Goal: Task Accomplishment & Management: Use online tool/utility

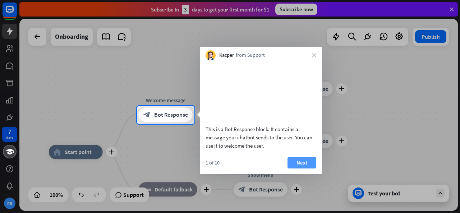
click at [306, 168] on button "Next" at bounding box center [301, 162] width 29 height 11
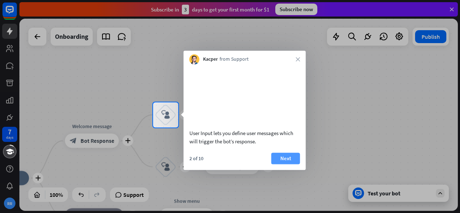
click at [281, 164] on button "Next" at bounding box center [285, 158] width 29 height 11
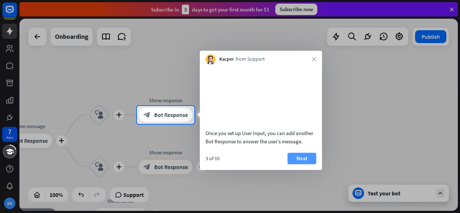
click at [301, 164] on button "Next" at bounding box center [301, 158] width 29 height 11
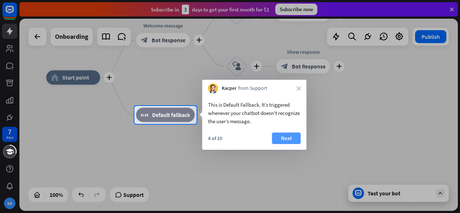
click at [286, 141] on button "Next" at bounding box center [286, 138] width 29 height 11
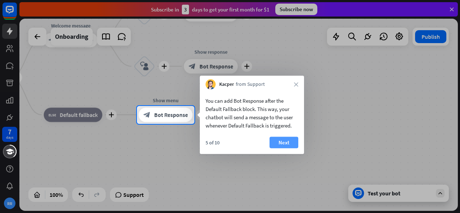
click at [282, 143] on button "Next" at bounding box center [283, 142] width 29 height 11
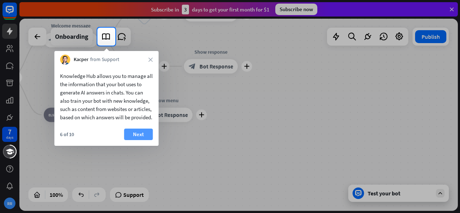
click at [139, 140] on button "Next" at bounding box center [138, 134] width 29 height 11
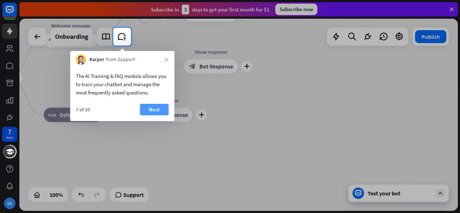
click at [154, 112] on button "Next" at bounding box center [154, 109] width 29 height 11
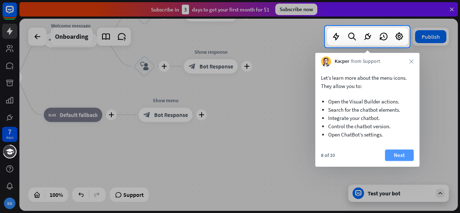
click at [400, 154] on button "Next" at bounding box center [399, 154] width 29 height 11
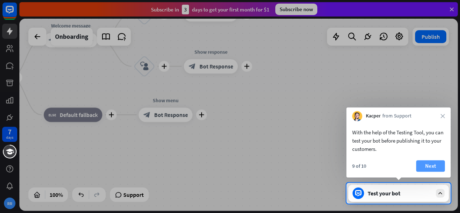
click at [427, 165] on button "Next" at bounding box center [430, 165] width 29 height 11
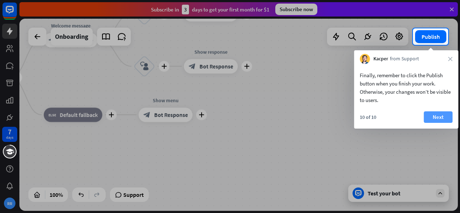
click at [443, 120] on button "Next" at bounding box center [438, 116] width 29 height 11
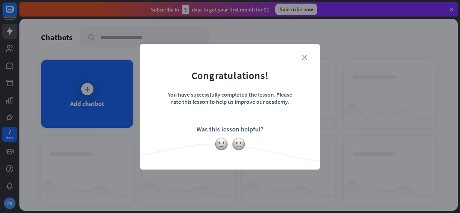
click at [305, 59] on icon "close" at bounding box center [304, 57] width 5 height 5
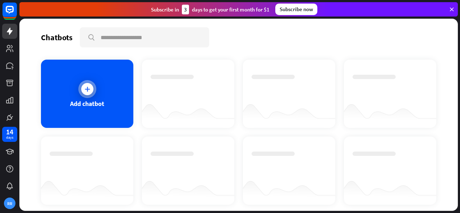
click at [90, 92] on icon at bounding box center [87, 88] width 7 height 7
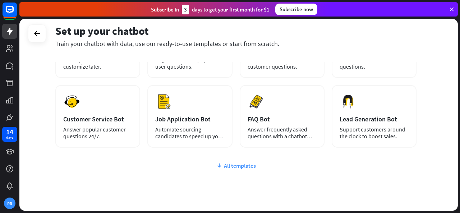
scroll to position [83, 0]
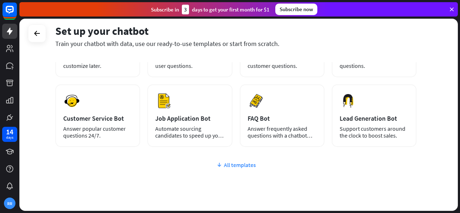
click at [233, 165] on div "All templates" at bounding box center [235, 164] width 361 height 7
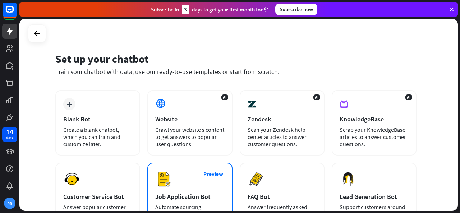
scroll to position [3, 0]
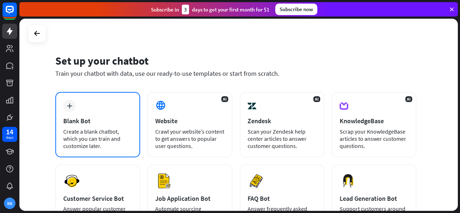
click at [107, 120] on div "Blank Bot" at bounding box center [97, 121] width 69 height 8
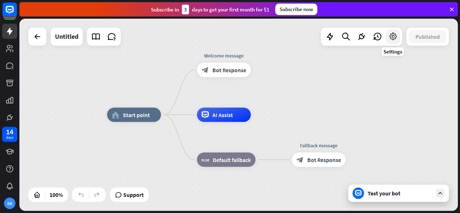
click at [395, 37] on icon at bounding box center [392, 36] width 9 height 9
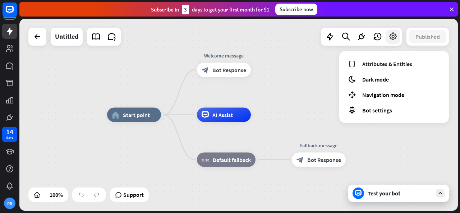
click at [395, 37] on icon at bounding box center [392, 36] width 9 height 9
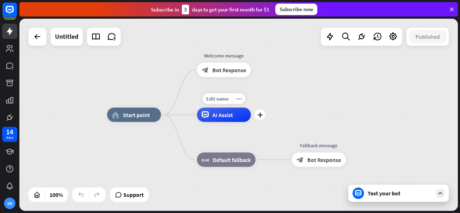
click at [222, 118] on div "AI Assist" at bounding box center [224, 115] width 54 height 14
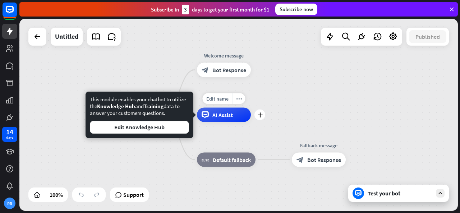
click at [221, 118] on div "AI Assist" at bounding box center [224, 115] width 54 height 14
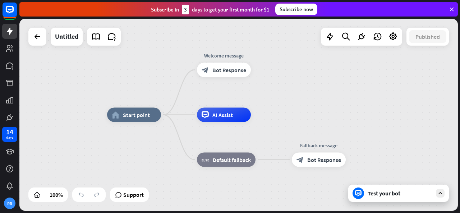
click at [393, 194] on div "Test your bot" at bounding box center [399, 193] width 65 height 7
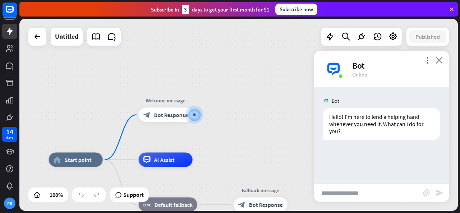
click at [438, 61] on icon "close" at bounding box center [438, 60] width 7 height 7
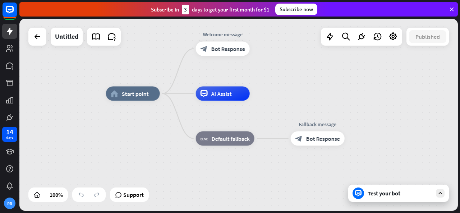
drag, startPoint x: 233, startPoint y: 169, endPoint x: 289, endPoint y: 103, distance: 86.9
click at [289, 103] on div "home_2 Start point Welcome message block_bot_response Bot Response AI Assist bl…" at bounding box center [325, 190] width 438 height 192
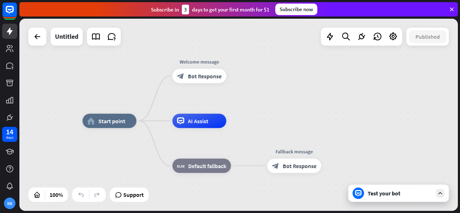
drag, startPoint x: 289, startPoint y: 103, endPoint x: 267, endPoint y: 130, distance: 35.7
click at [267, 130] on div "home_2 Start point Welcome message block_bot_response Bot Response AI Assist bl…" at bounding box center [302, 217] width 438 height 192
click at [95, 38] on icon at bounding box center [95, 36] width 9 height 9
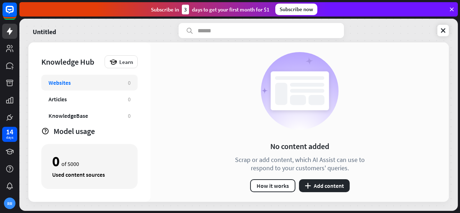
click at [114, 101] on div "Articles" at bounding box center [84, 99] width 72 height 7
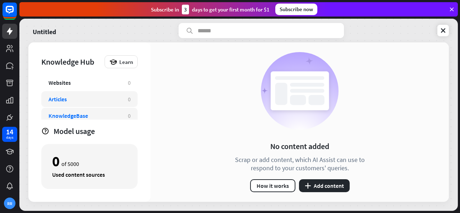
click at [107, 115] on div "KnowledgeBase" at bounding box center [84, 115] width 72 height 7
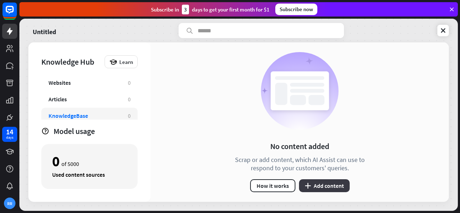
click at [312, 184] on button "plus Add content" at bounding box center [324, 185] width 51 height 13
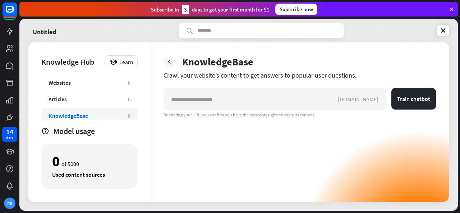
scroll to position [37, 0]
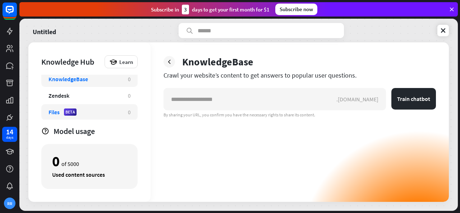
click at [82, 111] on div "Files BETA" at bounding box center [84, 111] width 72 height 7
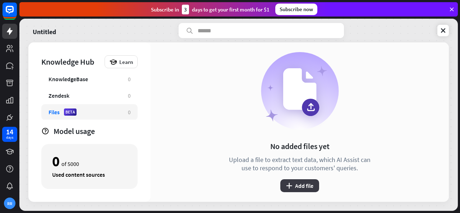
click at [302, 186] on button "plus Add file" at bounding box center [299, 185] width 39 height 13
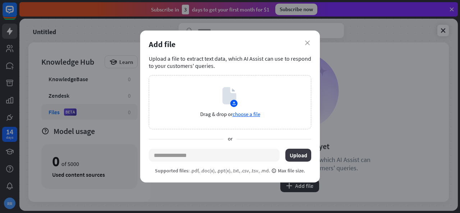
click at [303, 153] on button "Upload" at bounding box center [298, 155] width 26 height 13
click at [243, 113] on span "choose a file" at bounding box center [246, 114] width 28 height 7
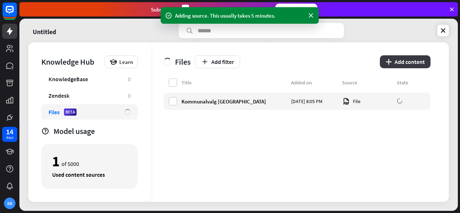
click at [403, 62] on button "plus Add content" at bounding box center [405, 61] width 51 height 13
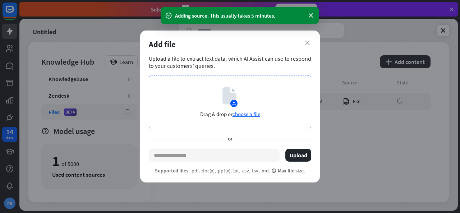
click at [251, 115] on span "choose a file" at bounding box center [246, 114] width 28 height 7
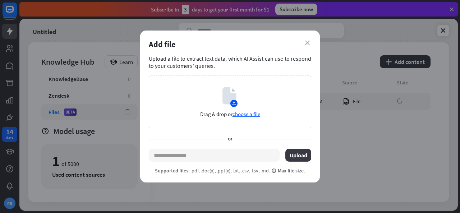
click at [300, 152] on button "Upload" at bounding box center [298, 155] width 26 height 13
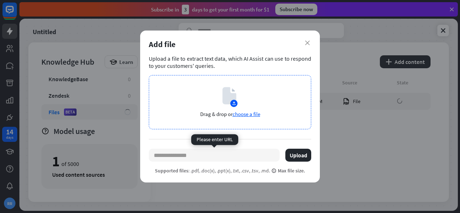
click at [253, 113] on span "choose a file" at bounding box center [246, 114] width 28 height 7
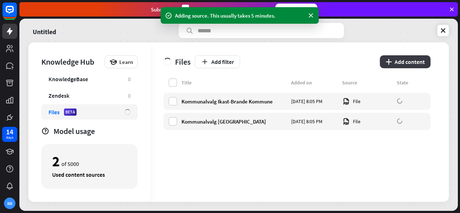
click at [398, 64] on button "plus Add content" at bounding box center [405, 61] width 51 height 13
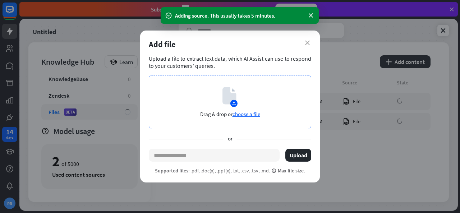
click at [245, 112] on span "choose a file" at bounding box center [246, 114] width 28 height 7
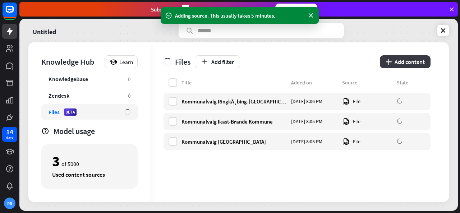
click at [407, 62] on button "plus Add content" at bounding box center [405, 61] width 51 height 13
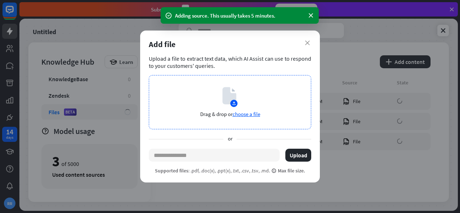
click at [256, 120] on div "Drag & drop or choose a file" at bounding box center [230, 102] width 162 height 54
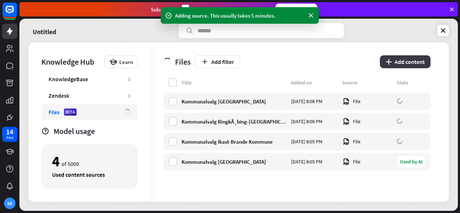
click at [404, 61] on button "plus Add content" at bounding box center [405, 61] width 51 height 13
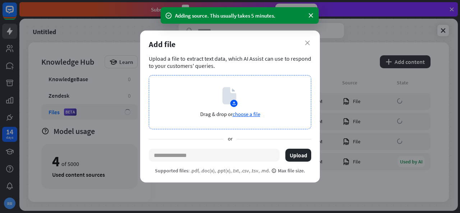
click at [249, 117] on div "Drag & drop or choose a file" at bounding box center [230, 102] width 162 height 54
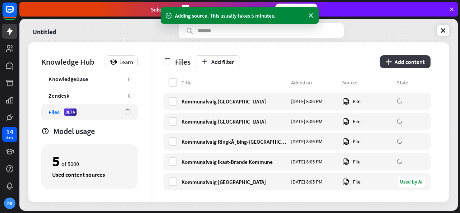
click at [407, 56] on button "plus Add content" at bounding box center [405, 61] width 51 height 13
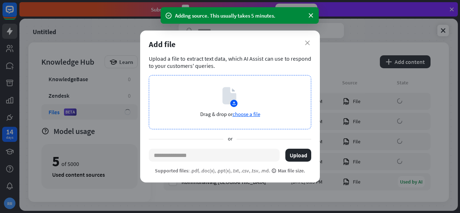
click at [246, 115] on span "choose a file" at bounding box center [246, 114] width 28 height 7
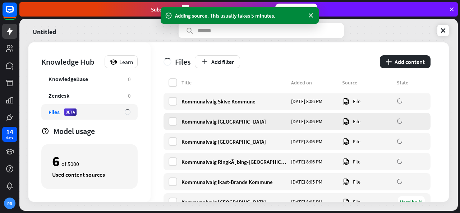
scroll to position [24, 0]
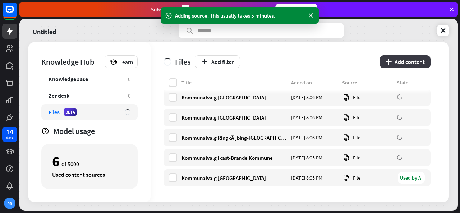
click at [406, 61] on button "plus Add content" at bounding box center [405, 61] width 51 height 13
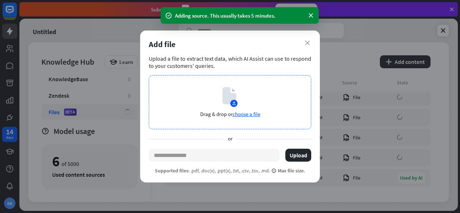
click at [249, 117] on span "choose a file" at bounding box center [246, 114] width 28 height 7
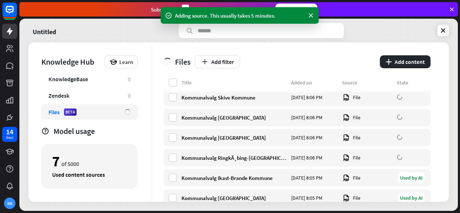
scroll to position [44, 0]
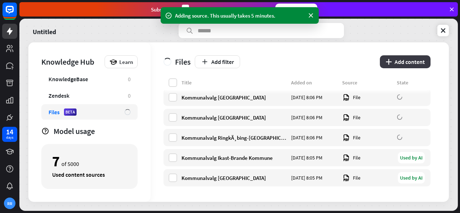
click at [414, 63] on button "plus Add content" at bounding box center [405, 61] width 51 height 13
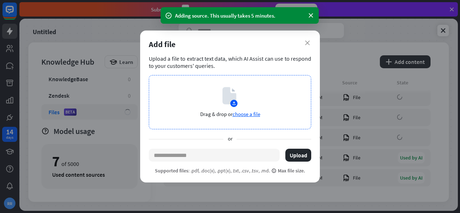
click at [254, 113] on span "choose a file" at bounding box center [246, 114] width 28 height 7
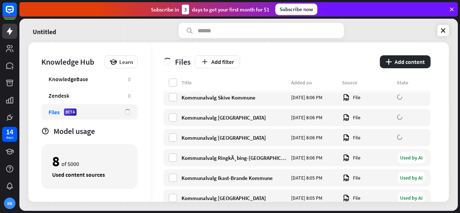
scroll to position [64, 0]
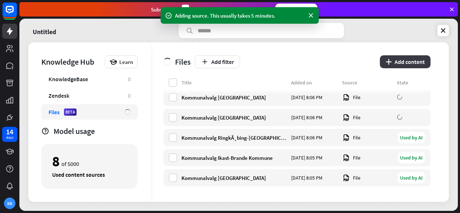
click at [402, 59] on button "plus Add content" at bounding box center [405, 61] width 51 height 13
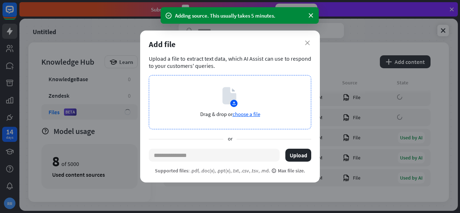
click at [240, 110] on div "Drag & drop or choose a file" at bounding box center [230, 102] width 162 height 54
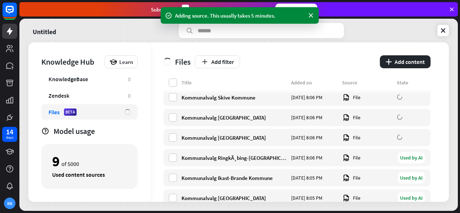
scroll to position [84, 0]
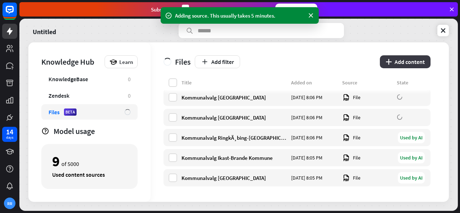
click at [401, 61] on button "plus Add content" at bounding box center [405, 61] width 51 height 13
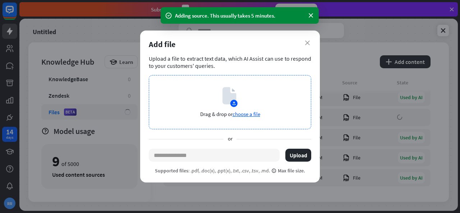
click at [244, 115] on span "choose a file" at bounding box center [246, 114] width 28 height 7
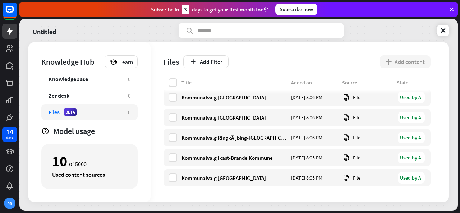
scroll to position [0, 0]
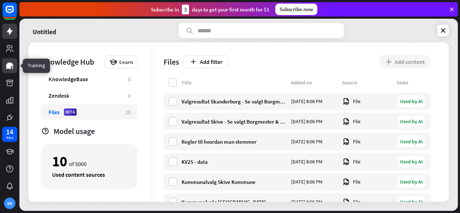
click at [11, 64] on icon at bounding box center [9, 66] width 7 height 6
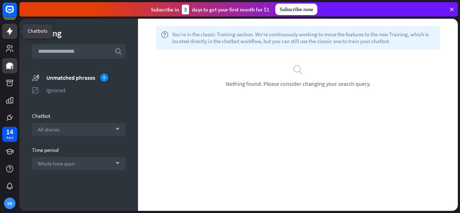
click at [10, 31] on icon at bounding box center [10, 31] width 6 height 7
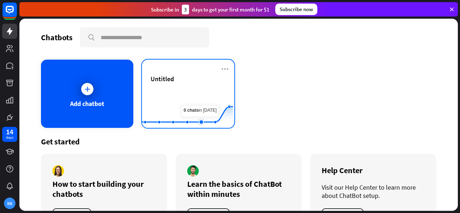
click at [196, 92] on rect at bounding box center [187, 110] width 91 height 45
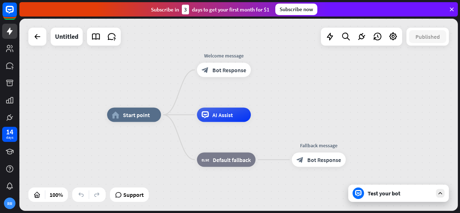
click at [381, 196] on div "Test your bot" at bounding box center [399, 193] width 65 height 7
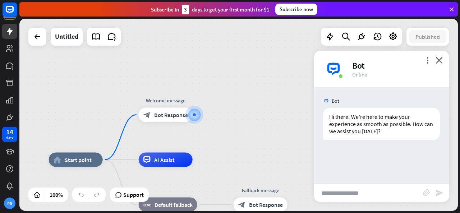
click at [381, 196] on input "text" at bounding box center [368, 193] width 109 height 18
type input "**********"
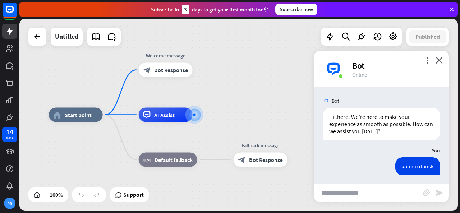
scroll to position [52, 0]
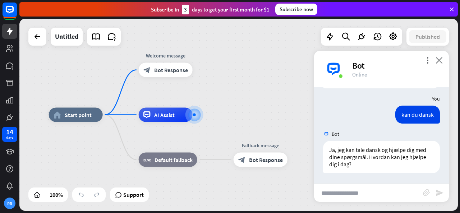
click at [440, 60] on icon "close" at bounding box center [438, 60] width 7 height 7
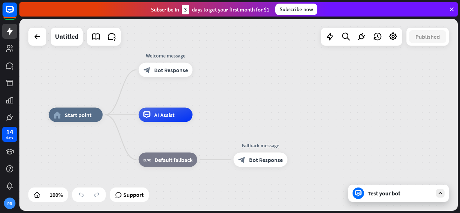
click at [393, 191] on div "Test your bot" at bounding box center [399, 193] width 65 height 7
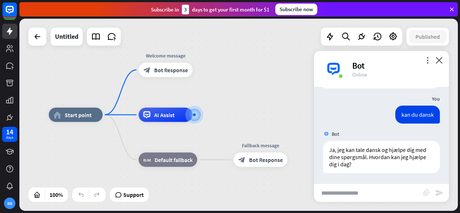
click at [380, 188] on input "text" at bounding box center [368, 193] width 109 height 18
type input "**********"
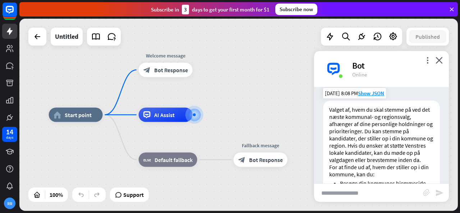
scroll to position [374, 0]
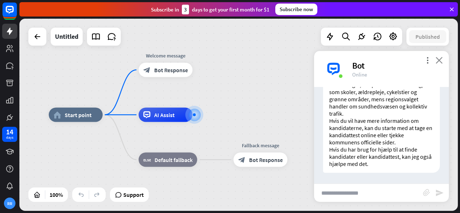
click at [441, 63] on icon "close" at bounding box center [438, 60] width 7 height 7
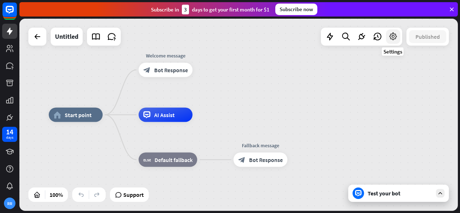
click at [392, 36] on icon at bounding box center [392, 36] width 9 height 9
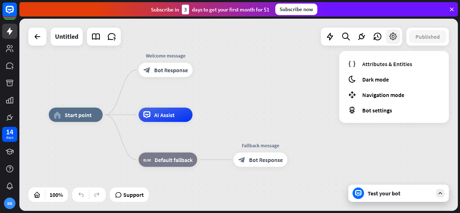
click at [392, 36] on icon at bounding box center [392, 36] width 9 height 9
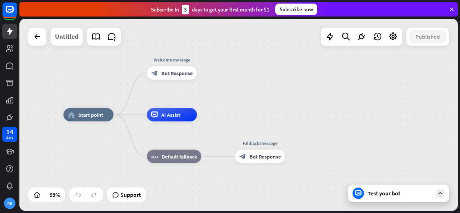
click at [74, 36] on div "Untitled" at bounding box center [66, 37] width 23 height 18
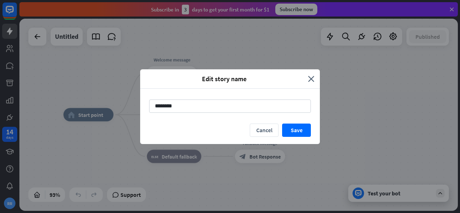
drag, startPoint x: 181, startPoint y: 111, endPoint x: 108, endPoint y: 103, distance: 73.4
click at [108, 103] on div "Edit story name close ******** Cancel Save" at bounding box center [230, 106] width 460 height 213
type input "****"
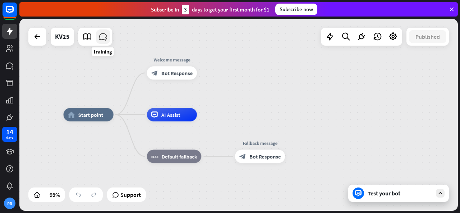
click at [104, 40] on icon at bounding box center [102, 36] width 9 height 9
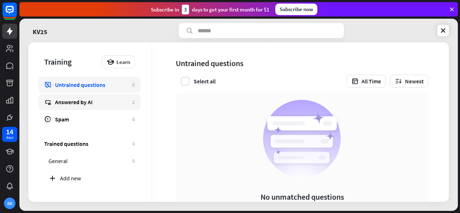
click at [88, 102] on div "Answered by AI" at bounding box center [92, 101] width 74 height 7
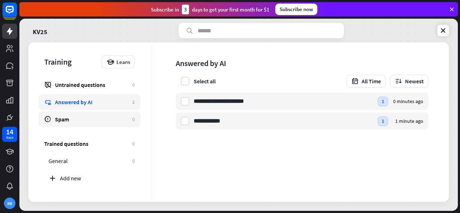
click at [75, 125] on link "Spam 0" at bounding box center [89, 119] width 102 height 16
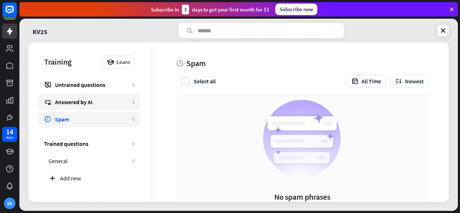
click at [75, 102] on div "Answered by AI" at bounding box center [92, 101] width 74 height 7
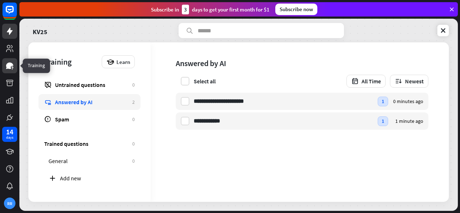
click at [8, 71] on link at bounding box center [9, 65] width 15 height 15
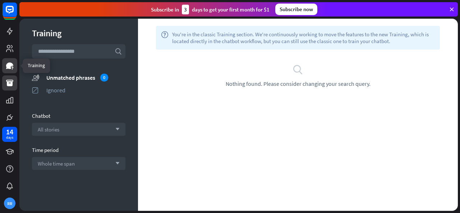
click at [10, 87] on link at bounding box center [9, 82] width 15 height 15
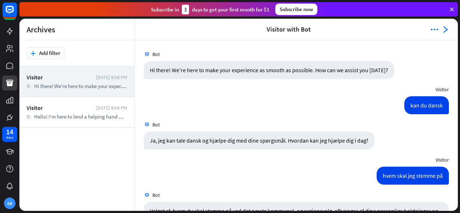
scroll to position [106, 0]
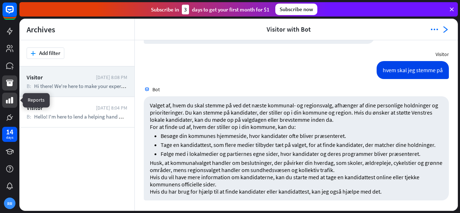
click at [10, 103] on icon at bounding box center [9, 100] width 7 height 6
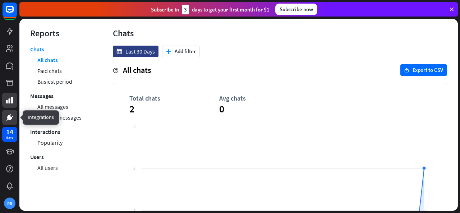
click at [9, 115] on icon at bounding box center [9, 117] width 9 height 9
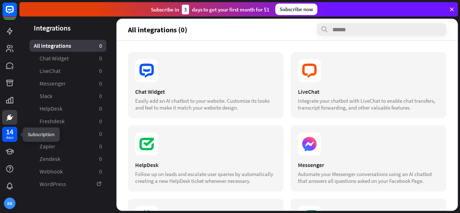
click at [10, 140] on div "14 days" at bounding box center [9, 134] width 15 height 15
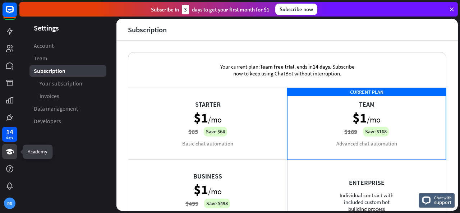
click at [9, 145] on link at bounding box center [9, 151] width 15 height 15
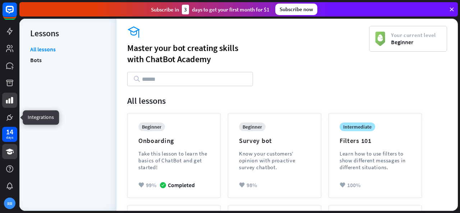
click at [13, 106] on link at bounding box center [9, 100] width 15 height 15
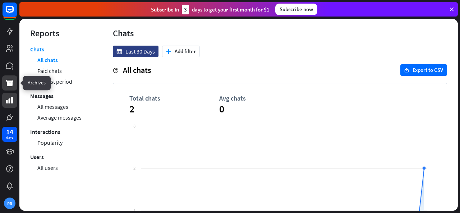
click at [11, 80] on icon at bounding box center [9, 83] width 9 height 9
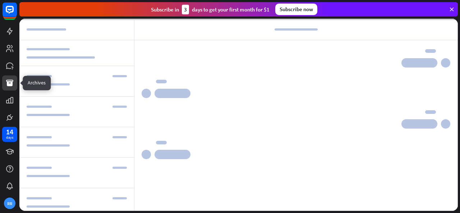
scroll to position [106, 0]
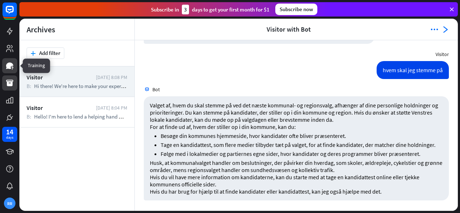
click at [11, 69] on icon at bounding box center [9, 65] width 9 height 9
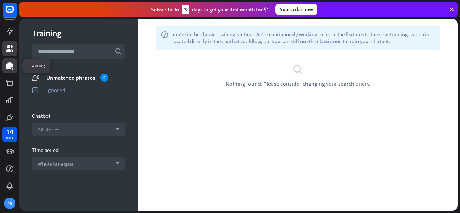
click at [11, 52] on icon at bounding box center [9, 48] width 9 height 9
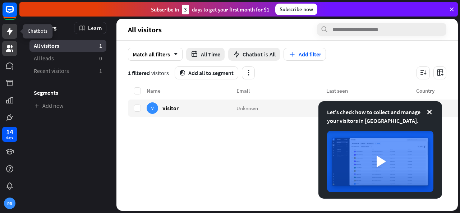
click at [10, 32] on icon at bounding box center [10, 31] width 6 height 7
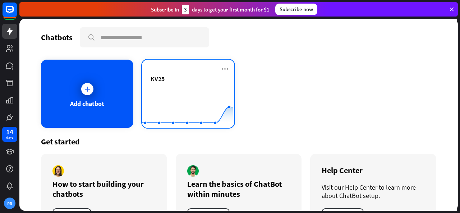
click at [169, 98] on rect at bounding box center [187, 110] width 91 height 45
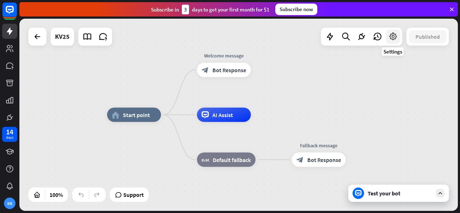
click at [391, 38] on icon at bounding box center [392, 36] width 9 height 9
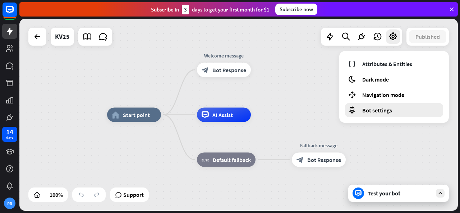
click at [373, 110] on span "Bot settings" at bounding box center [377, 110] width 30 height 7
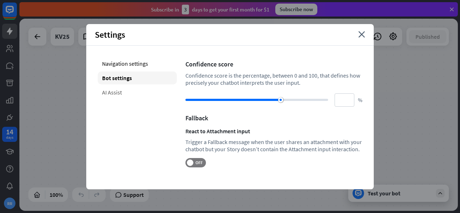
click at [151, 93] on div "AI Assist" at bounding box center [137, 92] width 79 height 13
type input "**"
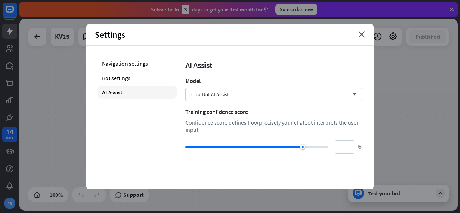
click at [233, 101] on div "AI Assist Model ChatBot AI Assist arrow_down Training confidence score Confiden…" at bounding box center [273, 105] width 177 height 97
click at [220, 96] on span "ChatBot AI Assist" at bounding box center [210, 94] width 38 height 7
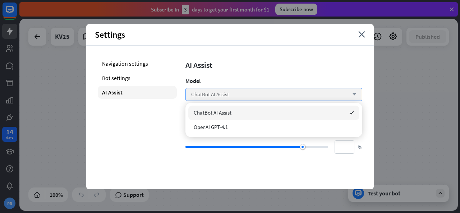
click at [220, 96] on span "ChatBot AI Assist" at bounding box center [210, 94] width 38 height 7
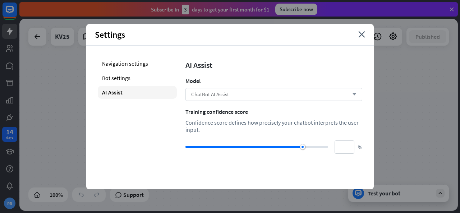
click at [211, 96] on span "ChatBot AI Assist" at bounding box center [210, 94] width 38 height 7
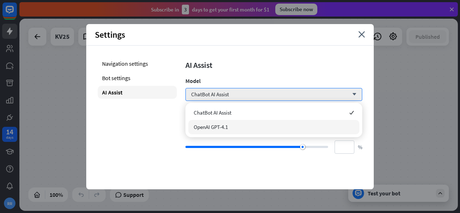
click at [237, 129] on div "OpenAI GPT-4.1" at bounding box center [273, 127] width 171 height 14
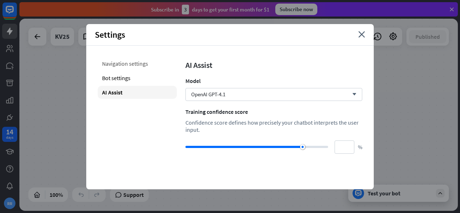
click at [142, 65] on div "Navigation settings" at bounding box center [137, 63] width 79 height 13
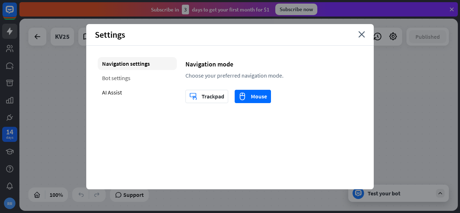
click at [138, 78] on div "Bot settings" at bounding box center [137, 77] width 79 height 13
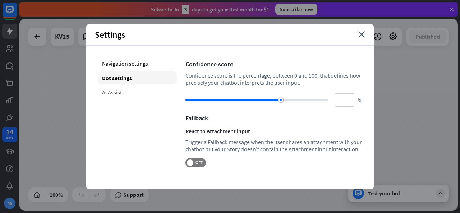
click at [114, 91] on div "AI Assist" at bounding box center [137, 92] width 79 height 13
type input "**"
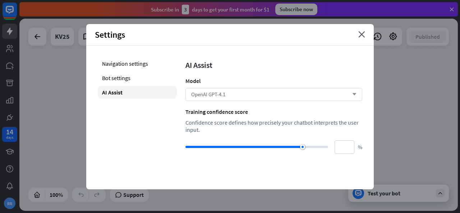
click at [208, 97] on span "OpenAI GPT-4.1" at bounding box center [208, 94] width 34 height 7
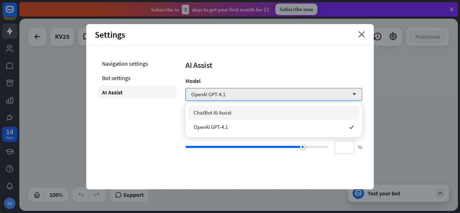
click at [219, 115] on span "ChatBot AI Assist" at bounding box center [213, 112] width 38 height 7
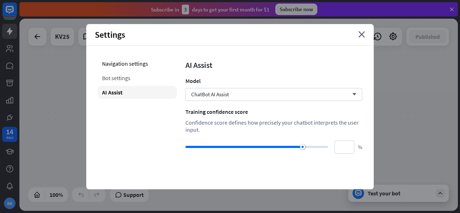
click at [156, 75] on div "Bot settings" at bounding box center [137, 77] width 79 height 13
type input "**"
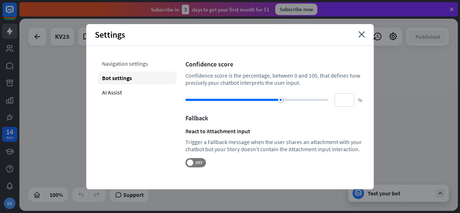
click at [141, 63] on div "Navigation settings" at bounding box center [137, 63] width 79 height 13
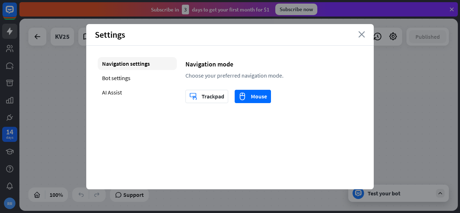
click at [362, 35] on icon "close" at bounding box center [361, 34] width 7 height 6
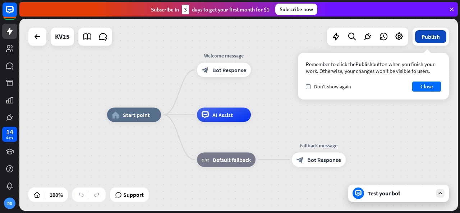
click at [435, 31] on button "Publish" at bounding box center [430, 36] width 31 height 13
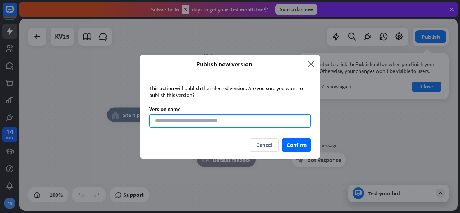
click at [274, 119] on input at bounding box center [230, 120] width 162 height 13
type input "***"
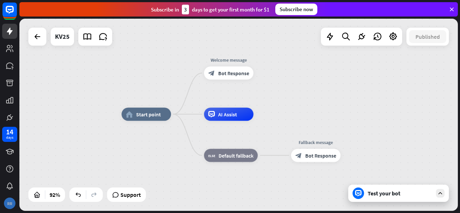
click at [6, 202] on div "RR" at bounding box center [9, 203] width 11 height 11
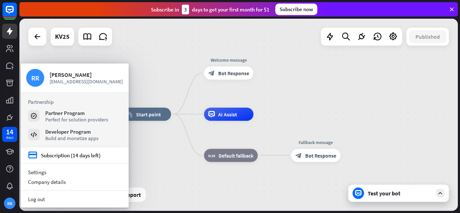
click at [364, 98] on div "home_2 Start point Welcome message block_bot_response Bot Response AI Assist bl…" at bounding box center [238, 115] width 438 height 192
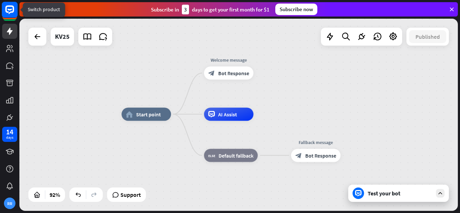
click at [10, 15] on rect at bounding box center [10, 10] width 16 height 16
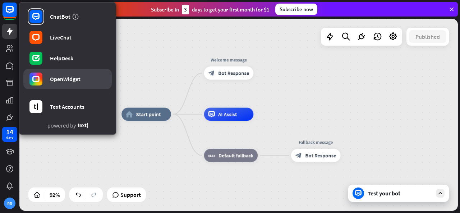
click at [52, 79] on div "OpenWidget" at bounding box center [65, 78] width 31 height 7
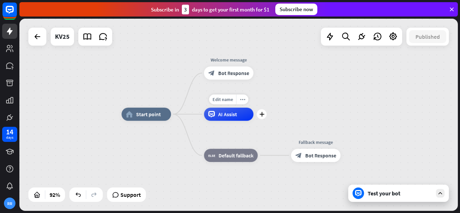
click at [231, 115] on span "AI Assist" at bounding box center [227, 114] width 19 height 6
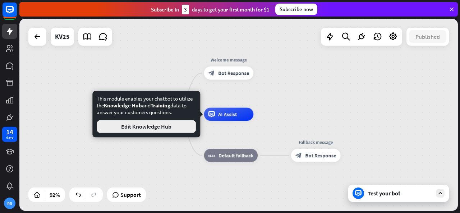
click at [175, 129] on button "Edit Knowledge Hub" at bounding box center [146, 126] width 99 height 13
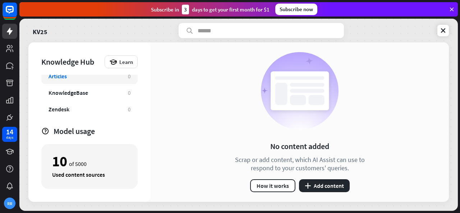
scroll to position [23, 0]
click at [95, 96] on div "KnowledgeBase 0" at bounding box center [89, 93] width 96 height 16
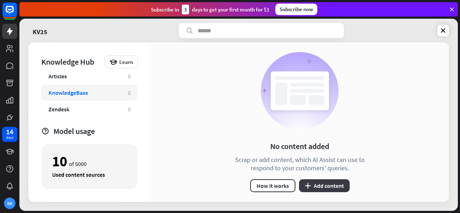
click at [332, 182] on button "plus Add content" at bounding box center [324, 185] width 51 height 13
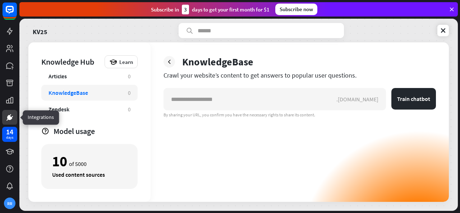
click at [8, 114] on icon at bounding box center [9, 117] width 9 height 9
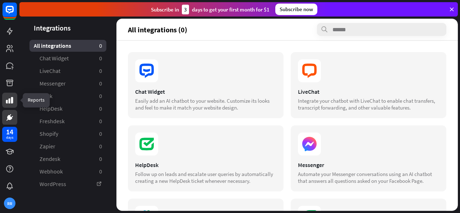
click at [9, 99] on icon at bounding box center [9, 100] width 7 height 6
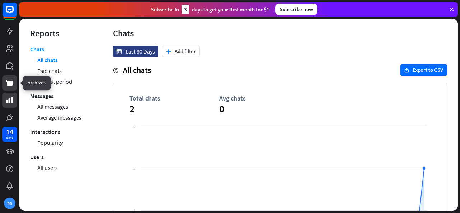
click at [9, 85] on icon at bounding box center [9, 83] width 7 height 6
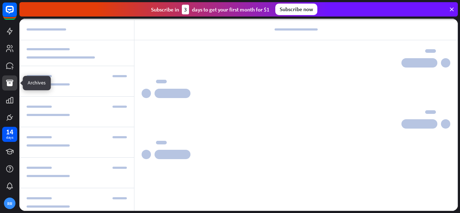
scroll to position [106, 0]
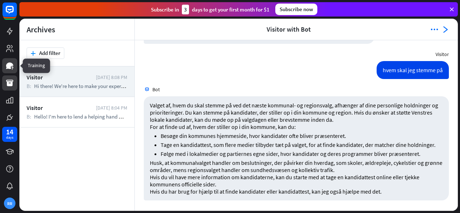
click at [9, 69] on icon at bounding box center [9, 65] width 9 height 9
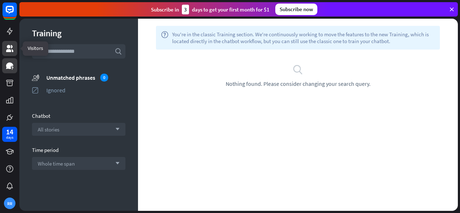
click at [6, 54] on link at bounding box center [9, 48] width 15 height 15
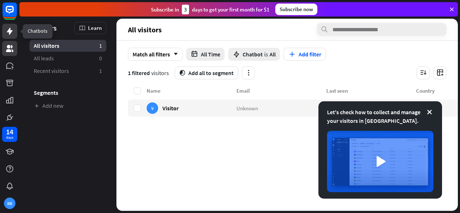
click at [8, 33] on icon at bounding box center [9, 31] width 9 height 9
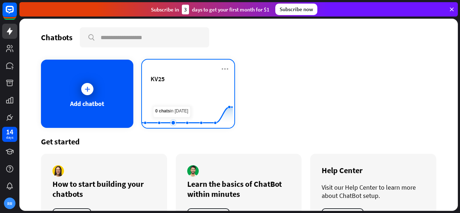
click at [177, 105] on rect at bounding box center [187, 110] width 91 height 45
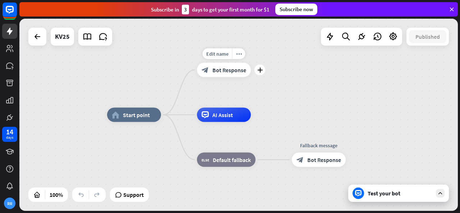
click at [232, 70] on span "Bot Response" at bounding box center [229, 69] width 34 height 7
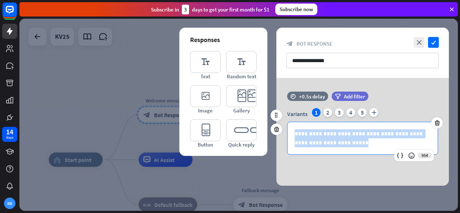
drag, startPoint x: 348, startPoint y: 146, endPoint x: 285, endPoint y: 127, distance: 65.8
click at [285, 127] on div "**********" at bounding box center [362, 131] width 172 height 47
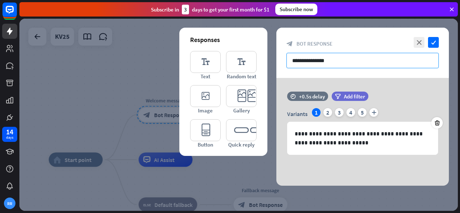
drag, startPoint x: 352, startPoint y: 59, endPoint x: 318, endPoint y: 63, distance: 34.3
click at [318, 63] on input "**********" at bounding box center [362, 60] width 152 height 15
drag, startPoint x: 353, startPoint y: 64, endPoint x: 264, endPoint y: 59, distance: 89.9
click at [276, 59] on div "**********" at bounding box center [362, 107] width 172 height 158
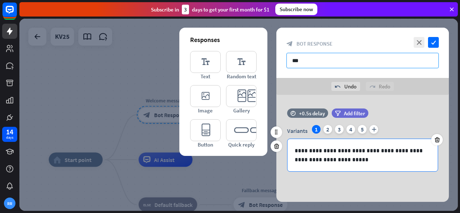
type input "***"
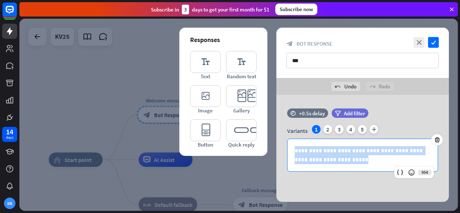
drag, startPoint x: 341, startPoint y: 160, endPoint x: 260, endPoint y: 138, distance: 83.5
click at [276, 138] on div "**********" at bounding box center [362, 149] width 172 height 108
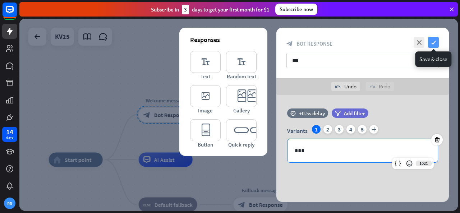
click at [432, 43] on icon "check" at bounding box center [433, 42] width 11 height 11
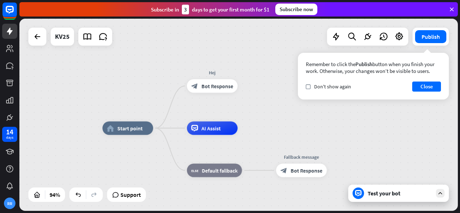
drag, startPoint x: 288, startPoint y: 143, endPoint x: 331, endPoint y: 115, distance: 51.8
click at [331, 115] on div "home_2 Start point Hej block_bot_response Bot Response AI Assist block_fallback…" at bounding box center [238, 115] width 438 height 192
click at [424, 88] on button "Close" at bounding box center [426, 87] width 29 height 10
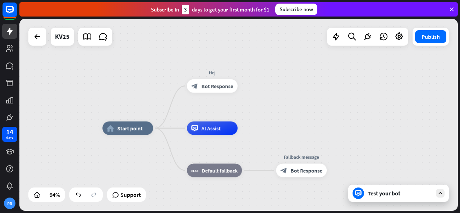
click at [377, 196] on div "Test your bot" at bounding box center [399, 193] width 65 height 7
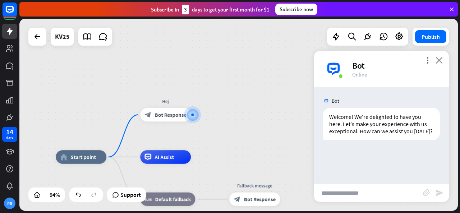
click at [440, 61] on icon "close" at bounding box center [438, 60] width 7 height 7
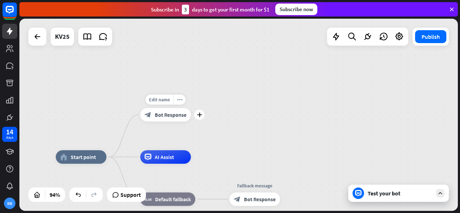
click at [180, 117] on span "Bot Response" at bounding box center [171, 114] width 32 height 7
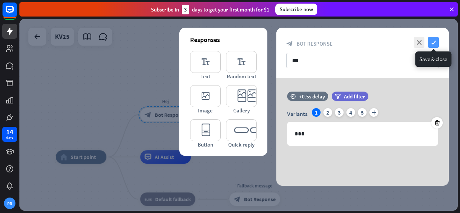
click at [436, 42] on icon "check" at bounding box center [433, 42] width 11 height 11
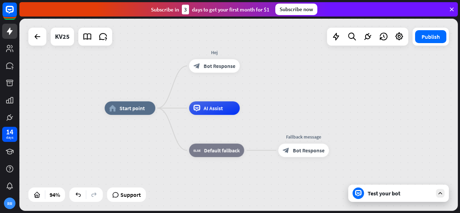
drag, startPoint x: 337, startPoint y: 117, endPoint x: 384, endPoint y: 69, distance: 67.6
click at [384, 69] on div "home_2 Start point Hej block_bot_response Bot Response AI Assist block_fallback…" at bounding box center [238, 115] width 438 height 192
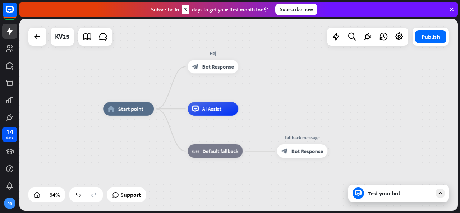
click at [378, 189] on div "Test your bot" at bounding box center [398, 193] width 101 height 17
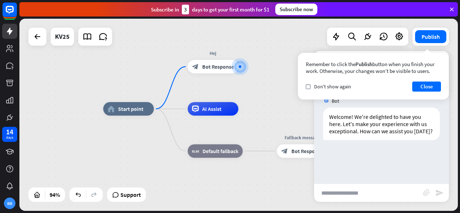
click at [292, 124] on div "home_2 Start point Hej block_bot_response Bot Response AI Assist block_fallback…" at bounding box center [309, 199] width 412 height 181
click at [431, 83] on button "Close" at bounding box center [426, 87] width 29 height 10
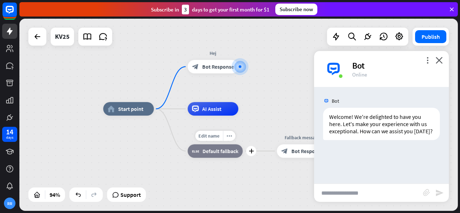
click at [215, 155] on div "block_fallback Default fallback" at bounding box center [215, 151] width 55 height 14
click at [215, 70] on div "block_bot_response Bot Response" at bounding box center [213, 67] width 51 height 14
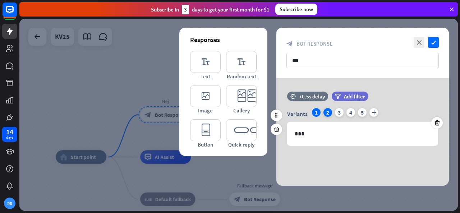
click at [327, 114] on div "2" at bounding box center [327, 112] width 9 height 9
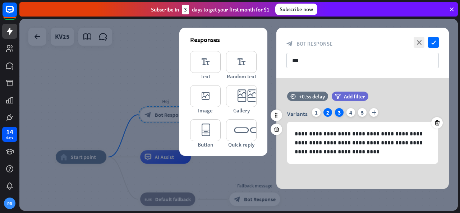
click at [337, 111] on div "3" at bounding box center [339, 112] width 9 height 9
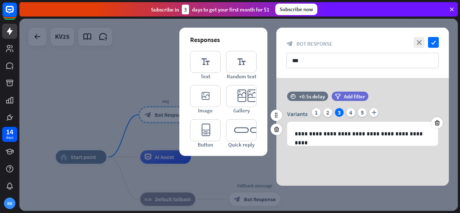
click at [341, 111] on div "3" at bounding box center [339, 112] width 9 height 9
click at [356, 112] on div "Variants 1 2 3 4 5 plus" at bounding box center [362, 113] width 151 height 11
click at [366, 113] on div "5" at bounding box center [362, 112] width 9 height 9
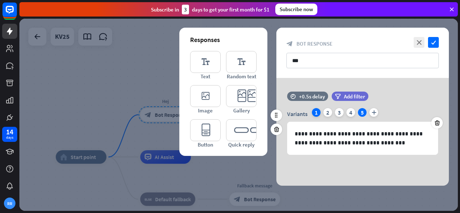
click at [318, 110] on div "1" at bounding box center [316, 112] width 9 height 9
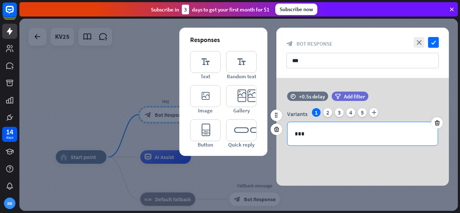
click at [315, 133] on p "***" at bounding box center [363, 133] width 136 height 9
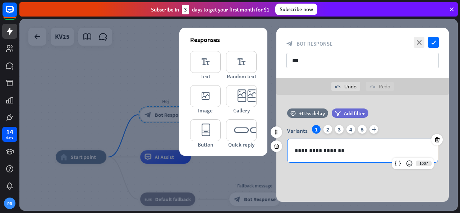
click at [352, 147] on p "**********" at bounding box center [363, 150] width 136 height 9
click at [336, 172] on div "**********" at bounding box center [362, 149] width 172 height 108
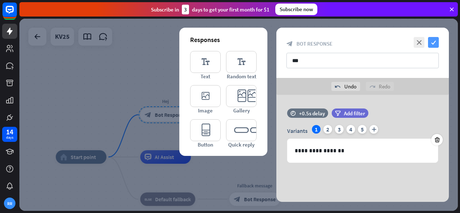
click at [434, 41] on icon "check" at bounding box center [433, 42] width 11 height 11
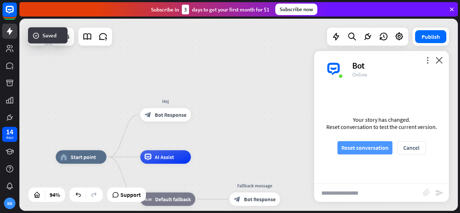
click at [369, 148] on button "Reset conversation" at bounding box center [364, 147] width 55 height 13
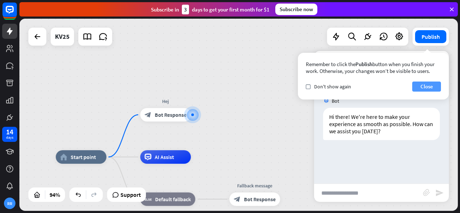
click at [425, 88] on button "Close" at bounding box center [426, 87] width 29 height 10
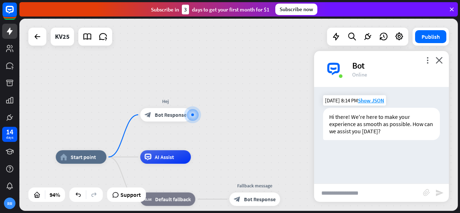
click at [376, 118] on div "Hi there! We're here to make your experience as smooth as possible. How can we …" at bounding box center [381, 124] width 117 height 32
click at [366, 97] on span "Show JSON" at bounding box center [371, 100] width 26 height 7
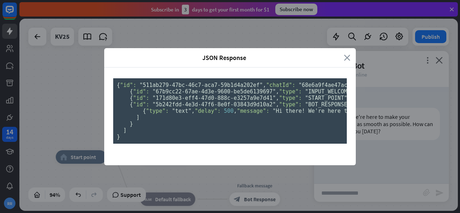
click at [346, 54] on icon "close" at bounding box center [347, 58] width 6 height 8
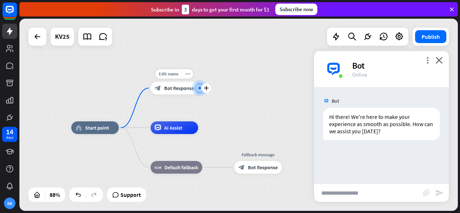
drag, startPoint x: 174, startPoint y: 130, endPoint x: 175, endPoint y: 106, distance: 24.1
click at [175, 94] on div "Edit name more_horiz plus block_bot_response Bot Response" at bounding box center [174, 88] width 47 height 13
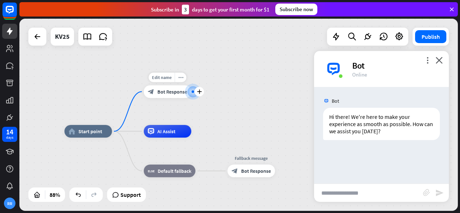
click at [192, 94] on div at bounding box center [193, 91] width 6 height 6
click at [198, 91] on icon "plus" at bounding box center [199, 91] width 5 height 4
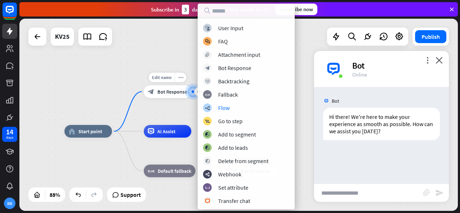
click at [176, 98] on div "Edit name more_horiz plus Hej block_bot_response Bot Response" at bounding box center [167, 91] width 47 height 13
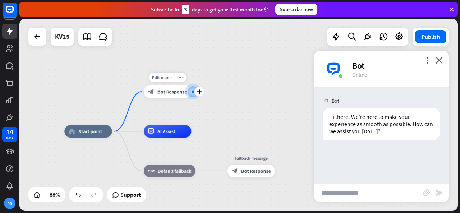
click at [159, 89] on span "Bot Response" at bounding box center [172, 91] width 30 height 6
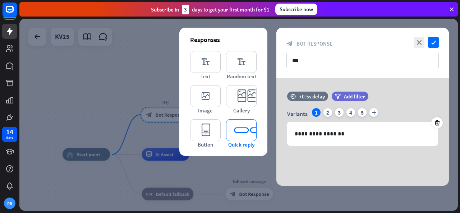
click at [250, 133] on icon "editor_quick_replies" at bounding box center [241, 130] width 31 height 22
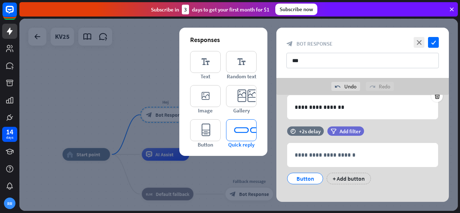
scroll to position [50, 0]
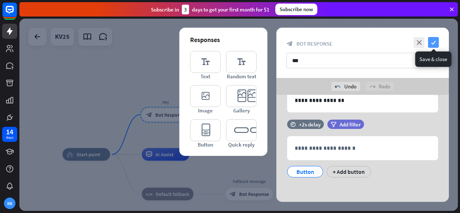
click at [430, 46] on icon "check" at bounding box center [433, 42] width 11 height 11
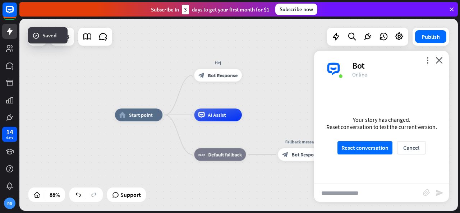
drag, startPoint x: 231, startPoint y: 127, endPoint x: 283, endPoint y: 87, distance: 65.3
click at [283, 87] on div "home_2 Start point Hej block_bot_response Bot Response AI Assist block_fallback…" at bounding box center [238, 115] width 438 height 192
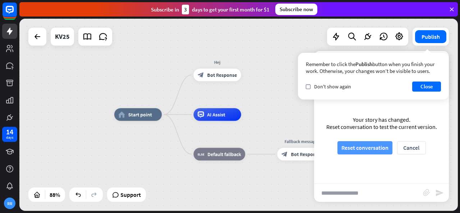
click at [368, 142] on button "Reset conversation" at bounding box center [364, 147] width 55 height 13
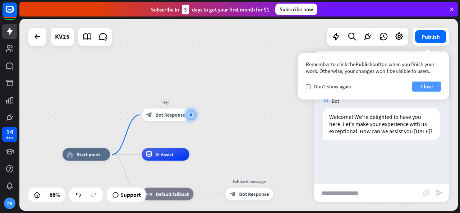
click at [430, 91] on button "Close" at bounding box center [426, 87] width 29 height 10
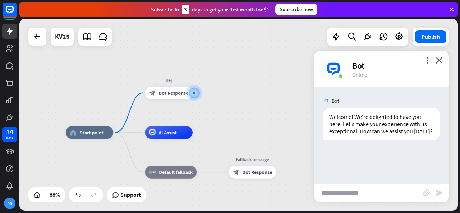
drag, startPoint x: 241, startPoint y: 106, endPoint x: 245, endPoint y: 84, distance: 22.1
click at [245, 84] on div "home_2 Start point Hej block_bot_response Bot Response AI Assist block_fallback…" at bounding box center [238, 115] width 438 height 192
click at [9, 186] on icon at bounding box center [9, 185] width 6 height 7
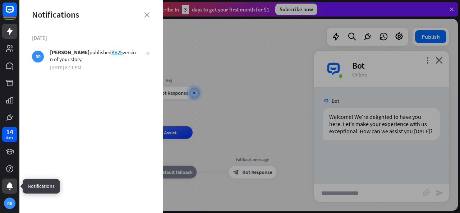
click at [9, 186] on icon at bounding box center [9, 185] width 6 height 7
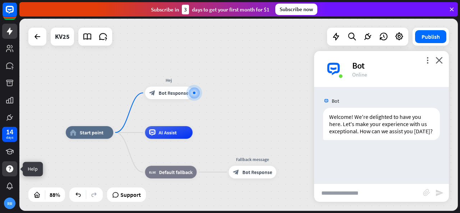
click at [11, 166] on icon at bounding box center [9, 169] width 9 height 9
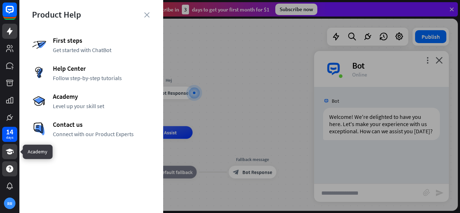
click at [13, 145] on link at bounding box center [9, 151] width 15 height 15
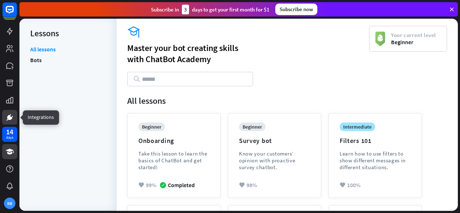
click at [10, 120] on icon at bounding box center [9, 117] width 5 height 5
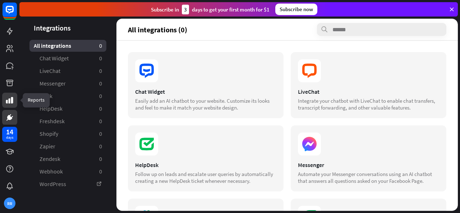
click at [9, 100] on icon at bounding box center [9, 100] width 7 height 6
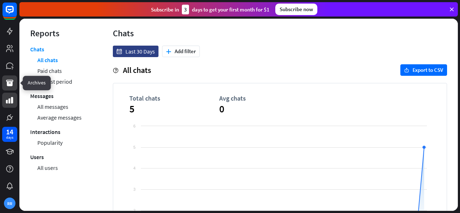
click at [10, 79] on icon at bounding box center [9, 83] width 9 height 9
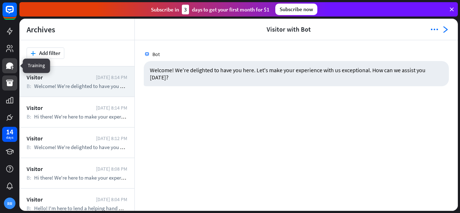
click at [11, 63] on icon at bounding box center [9, 66] width 7 height 6
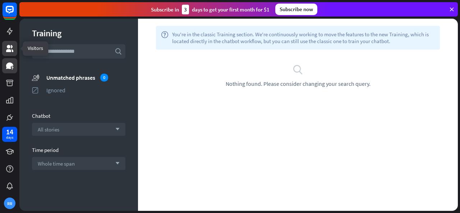
click at [12, 45] on icon at bounding box center [9, 48] width 9 height 9
